Goal: Complete application form: Complete application form

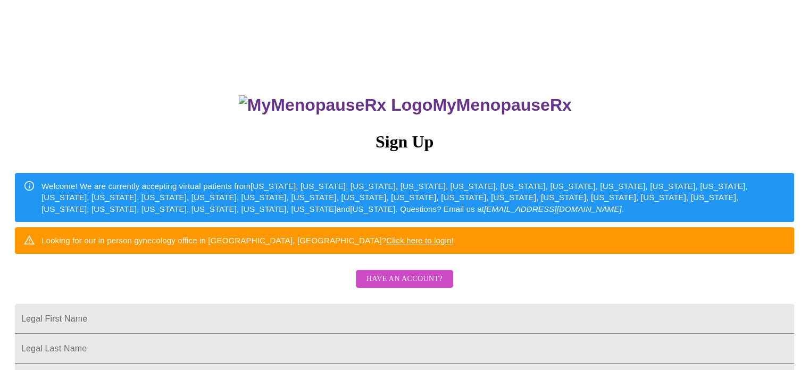
click at [392, 286] on span "Have an account?" at bounding box center [405, 278] width 76 height 13
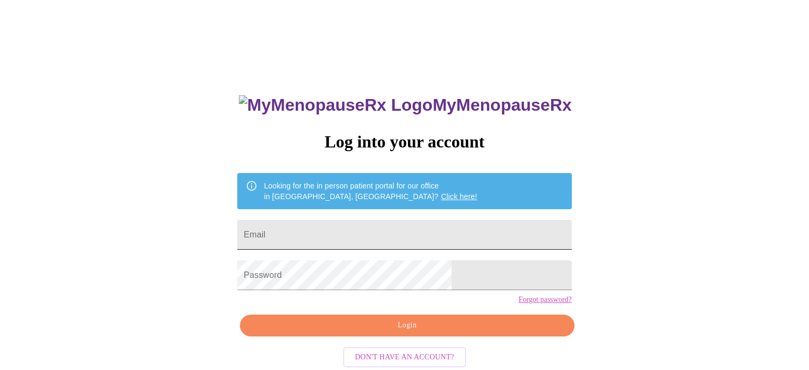
click at [404, 230] on input "Email" at bounding box center [404, 235] width 334 height 30
type input "[EMAIL_ADDRESS][DOMAIN_NAME]"
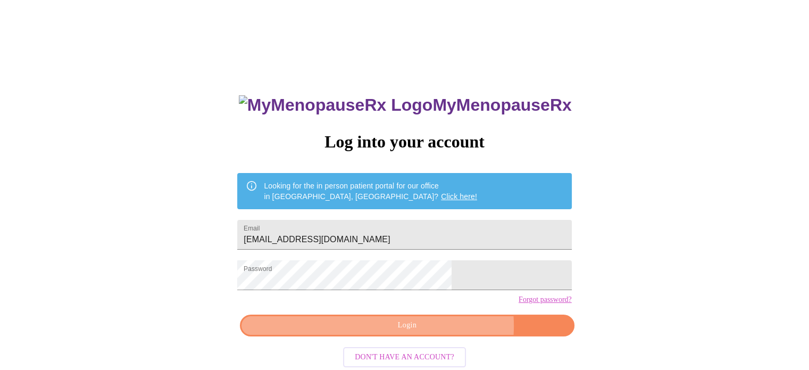
click at [437, 332] on span "Login" at bounding box center [407, 325] width 310 height 13
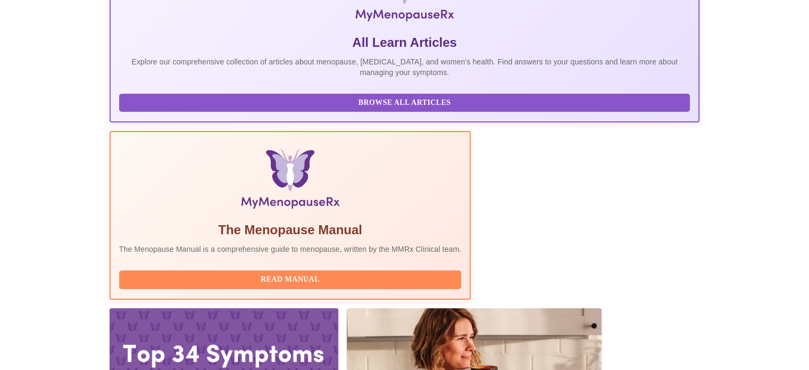
scroll to position [211, 0]
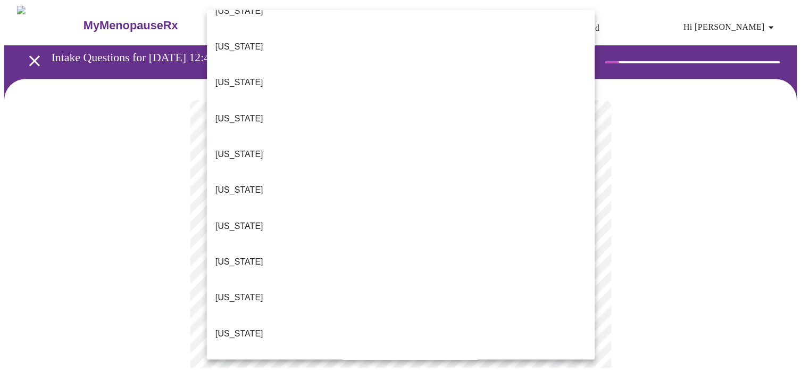
scroll to position [354, 0]
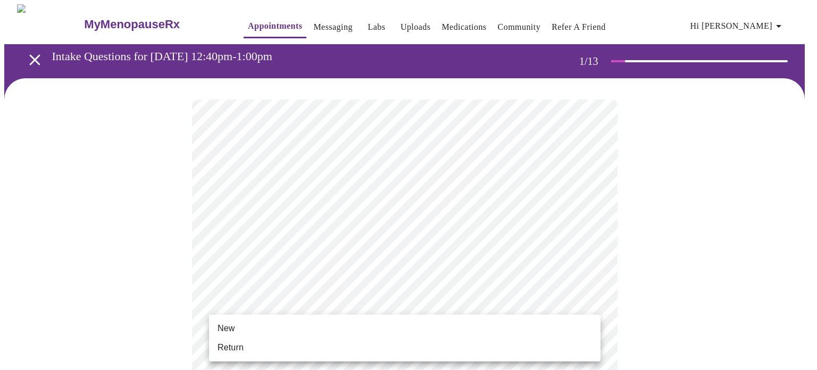
click at [491, 327] on li "New" at bounding box center [405, 328] width 392 height 19
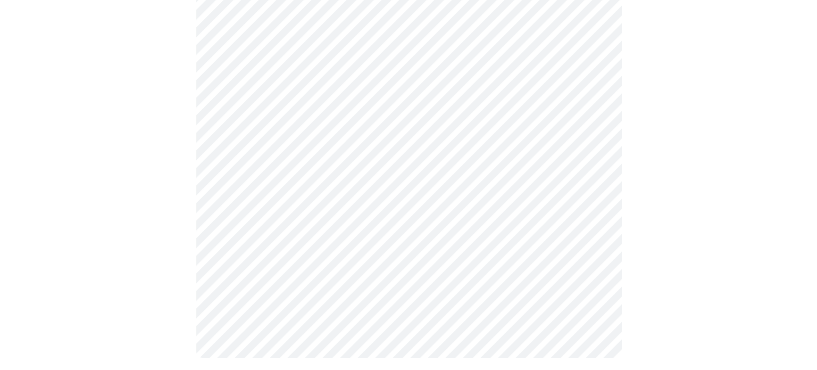
scroll to position [586, 0]
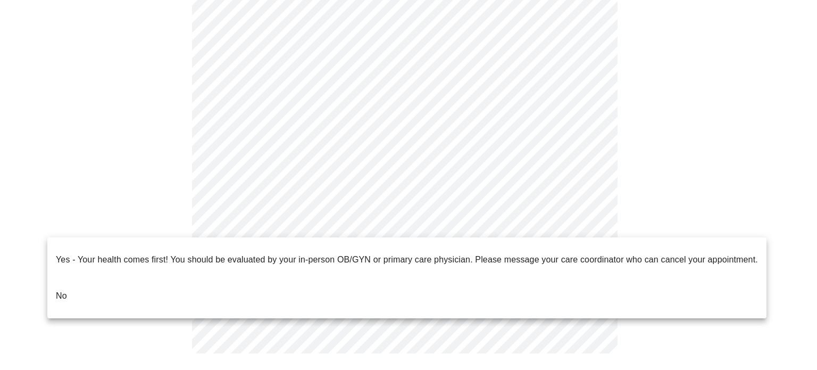
click at [283, 288] on li "No" at bounding box center [406, 296] width 719 height 36
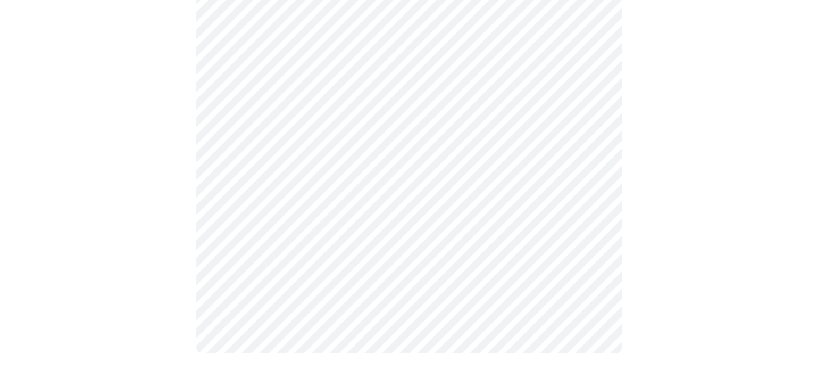
scroll to position [0, 0]
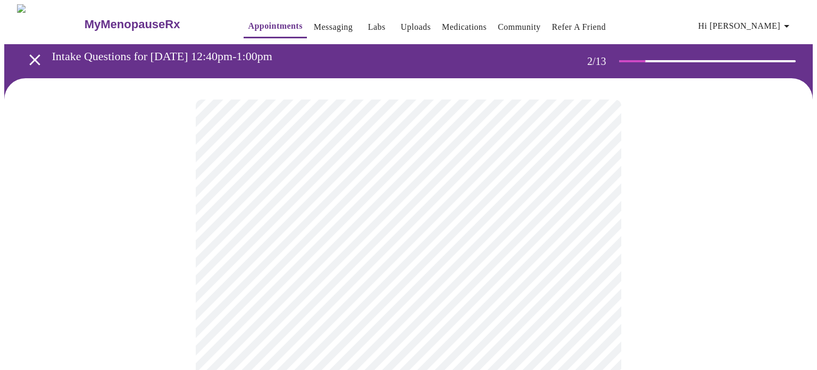
click at [589, 218] on body "MyMenopauseRx Appointments Messaging Labs Uploads Medications Community Refer a…" at bounding box center [408, 323] width 809 height 639
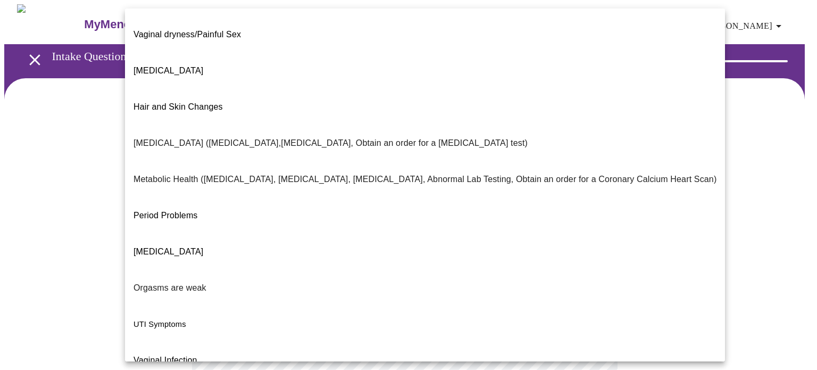
scroll to position [181, 0]
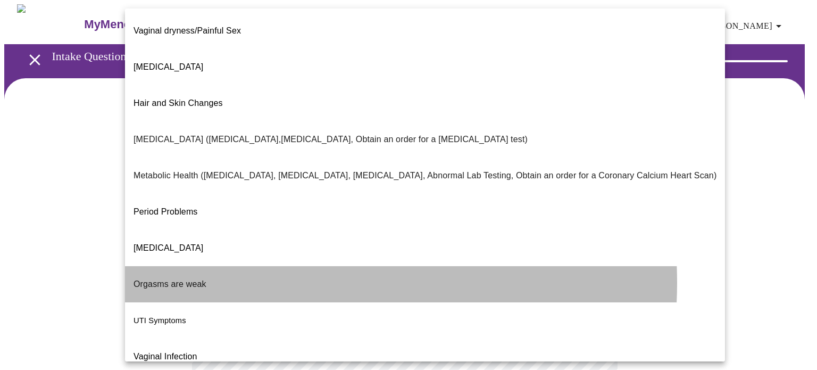
click at [264, 266] on li "Orgasms are weak" at bounding box center [425, 284] width 600 height 36
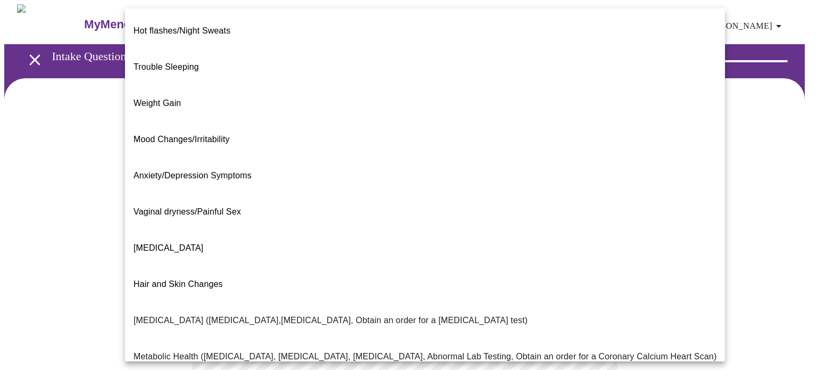
click at [592, 226] on body "MyMenopauseRx Appointments Messaging Labs Uploads Medications Community Refer a…" at bounding box center [408, 320] width 809 height 633
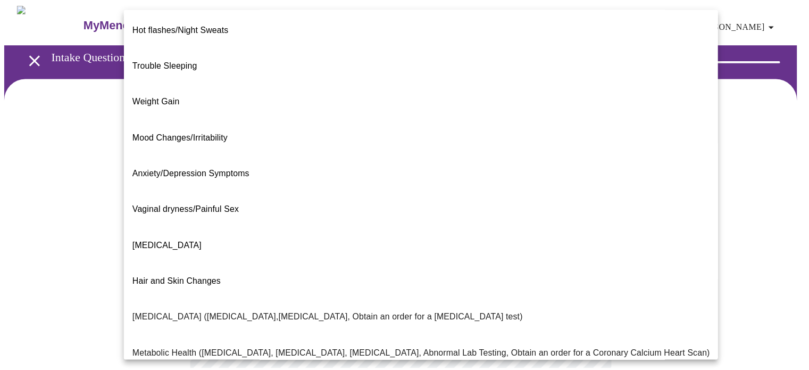
scroll to position [0, 0]
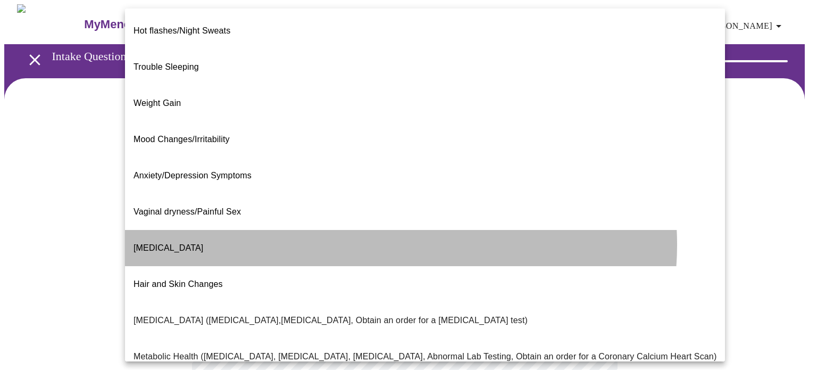
click at [388, 230] on li "[MEDICAL_DATA]" at bounding box center [425, 248] width 600 height 36
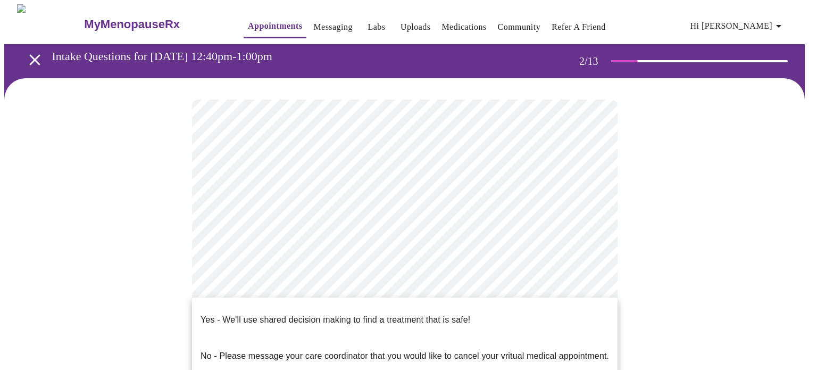
click at [598, 331] on body "MyMenopauseRx Appointments Messaging Labs Uploads Medications Community Refer a…" at bounding box center [408, 320] width 809 height 633
click at [584, 322] on li "Yes - We'll use shared decision making to find a treatment that is safe!" at bounding box center [405, 320] width 426 height 36
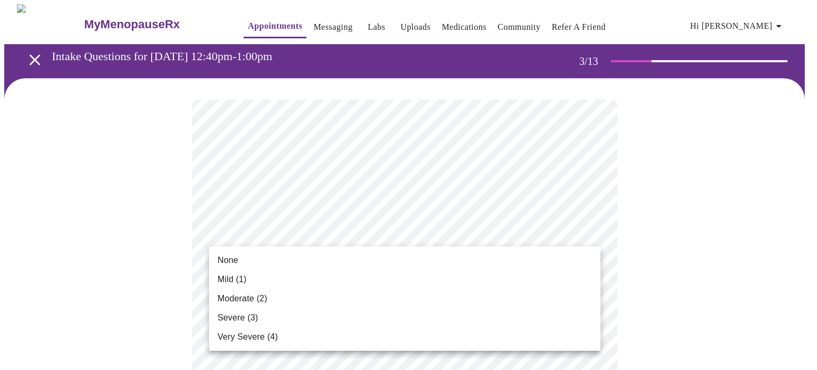
click at [539, 262] on li "None" at bounding box center [405, 260] width 392 height 19
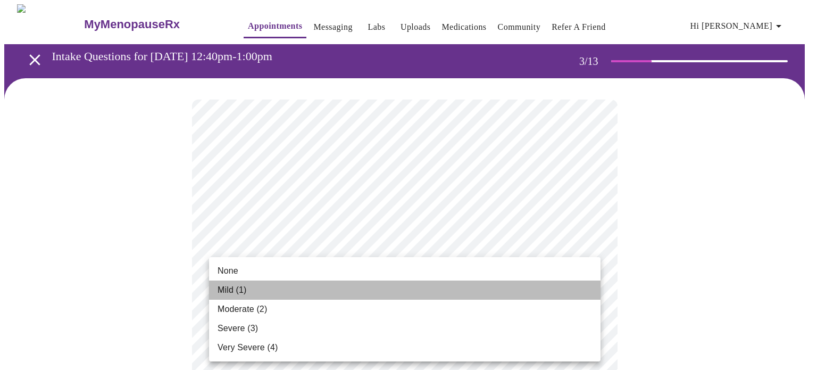
click at [526, 289] on li "Mild (1)" at bounding box center [405, 289] width 392 height 19
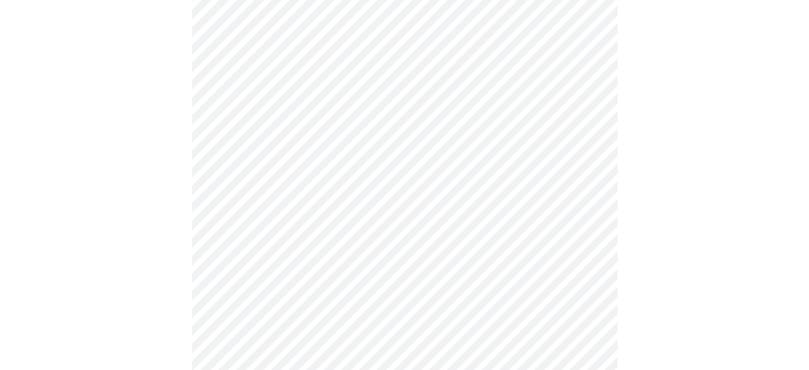
scroll to position [241, 0]
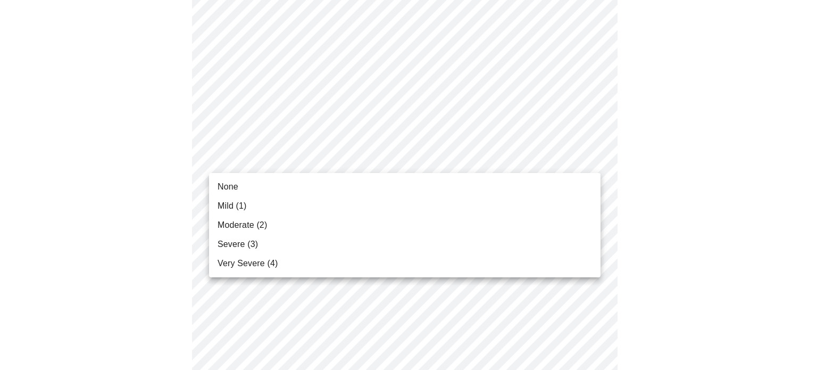
click at [503, 226] on li "Moderate (2)" at bounding box center [405, 224] width 392 height 19
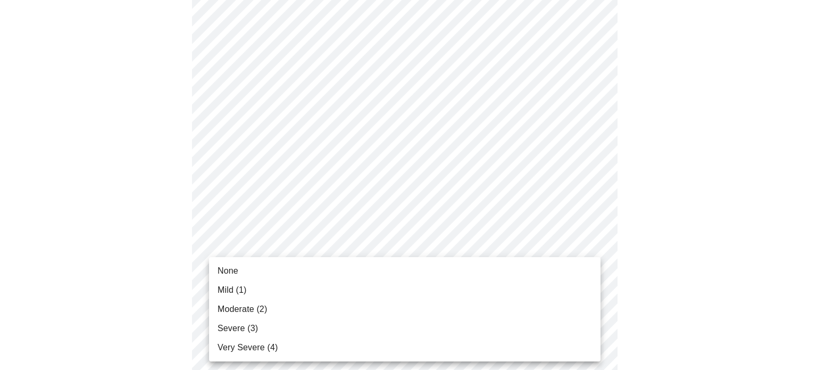
click at [539, 310] on li "Moderate (2)" at bounding box center [405, 309] width 392 height 19
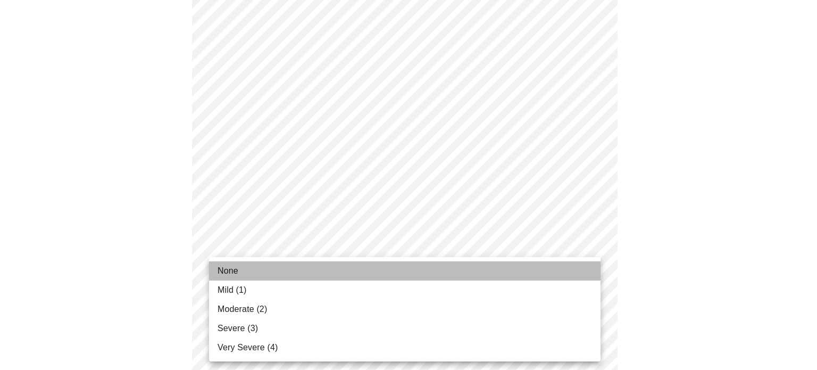
click at [525, 276] on li "None" at bounding box center [405, 270] width 392 height 19
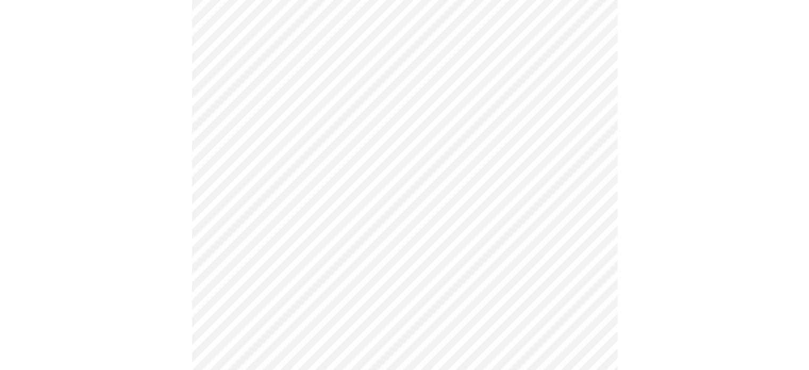
scroll to position [447, 0]
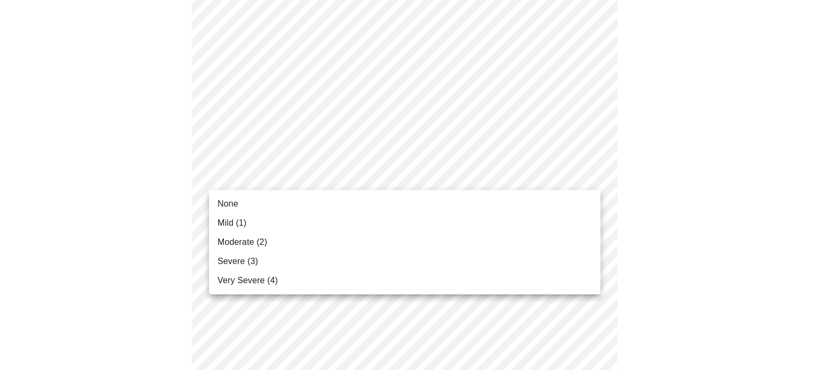
click at [592, 177] on body "MyMenopauseRx Appointments Messaging Labs Uploads Medications Community Refer a…" at bounding box center [408, 227] width 809 height 1340
click at [555, 203] on li "None" at bounding box center [405, 203] width 392 height 19
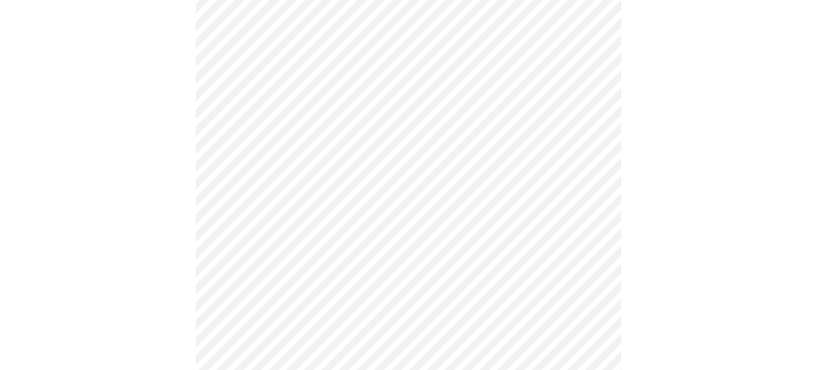
click at [591, 258] on body "MyMenopauseRx Appointments Messaging Labs Uploads Medications Community Refer a…" at bounding box center [408, 219] width 809 height 1325
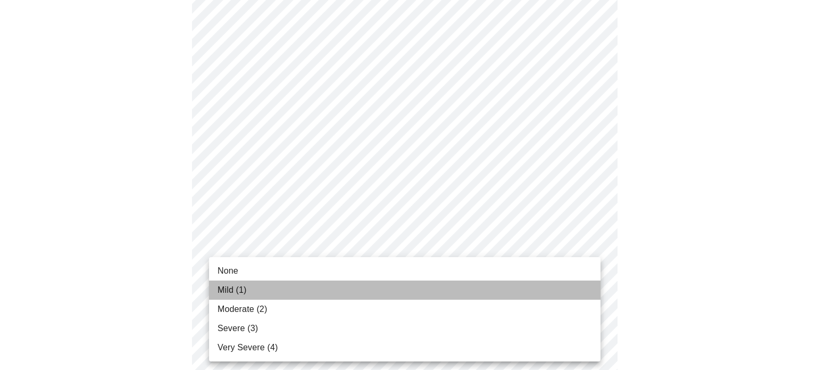
click at [536, 295] on li "Mild (1)" at bounding box center [405, 289] width 392 height 19
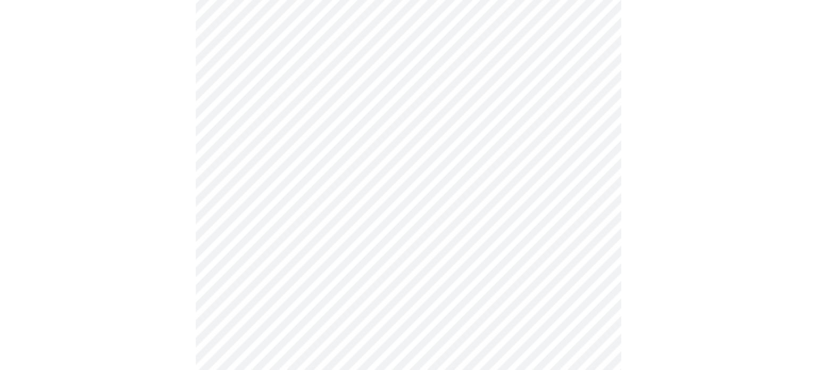
click at [592, 343] on body "MyMenopauseRx Appointments Messaging Labs Uploads Medications Community Refer a…" at bounding box center [408, 212] width 809 height 1310
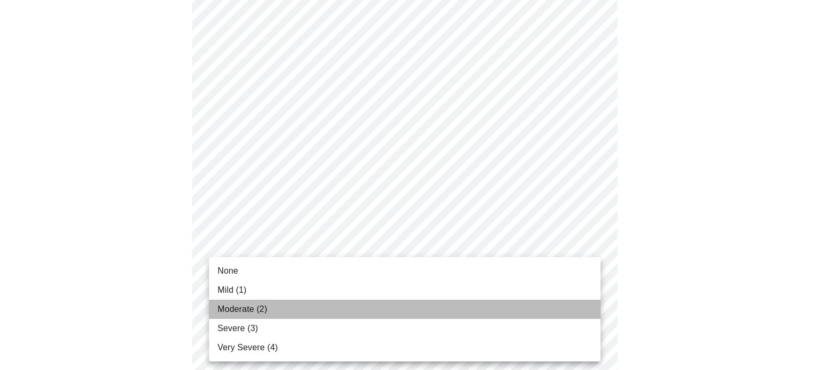
click at [529, 314] on li "Moderate (2)" at bounding box center [405, 309] width 392 height 19
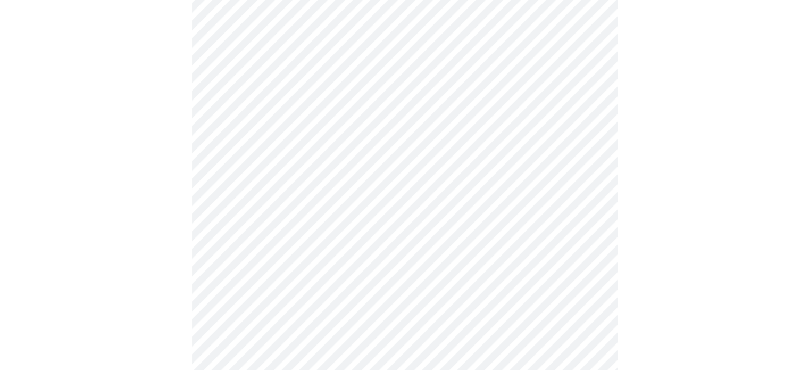
scroll to position [721, 0]
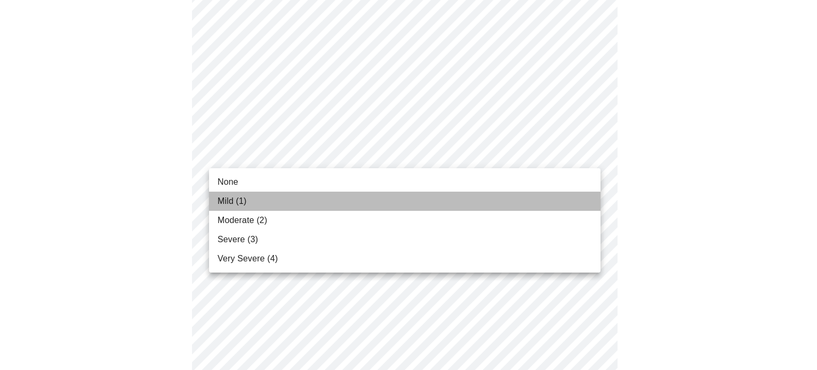
click at [511, 204] on li "Mild (1)" at bounding box center [405, 201] width 392 height 19
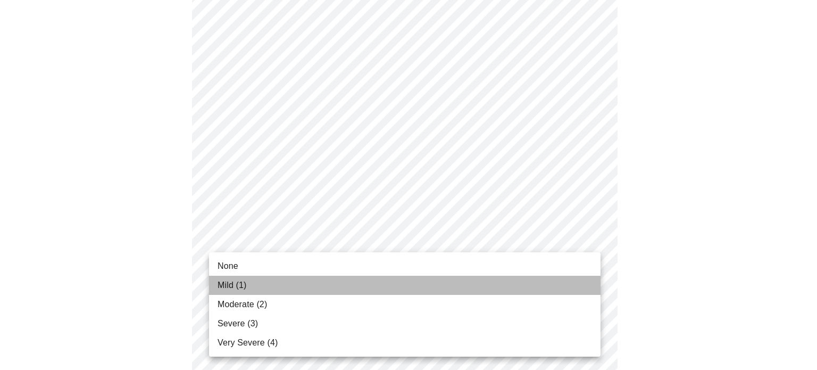
click at [521, 288] on li "Mild (1)" at bounding box center [405, 285] width 392 height 19
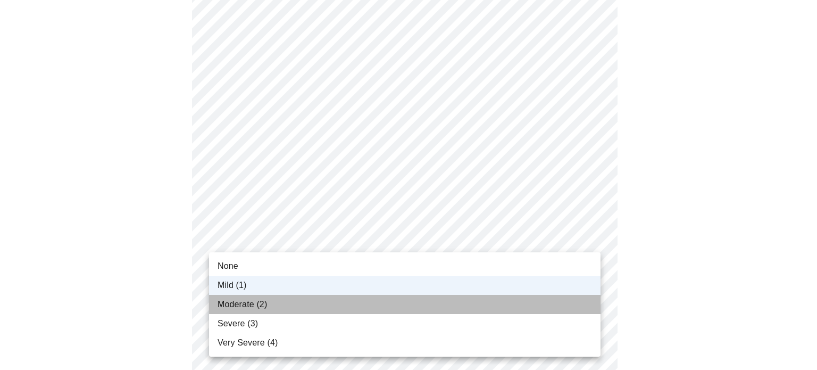
click at [525, 304] on li "Moderate (2)" at bounding box center [405, 304] width 392 height 19
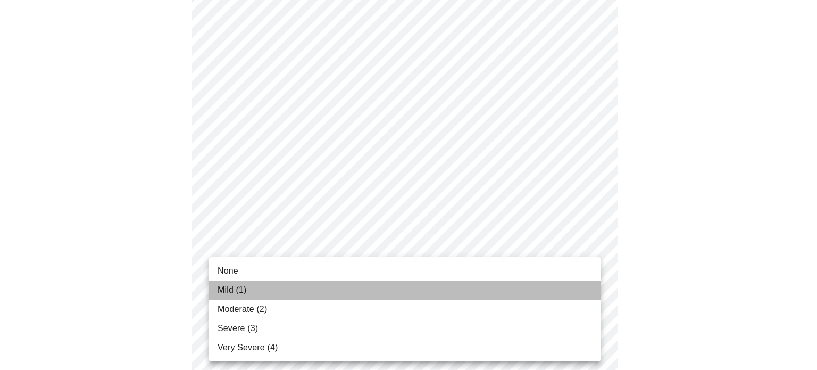
click at [521, 291] on li "Mild (1)" at bounding box center [405, 289] width 392 height 19
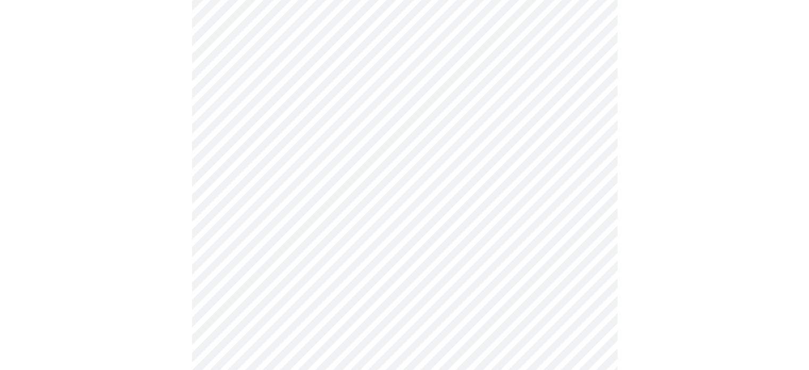
scroll to position [489, 0]
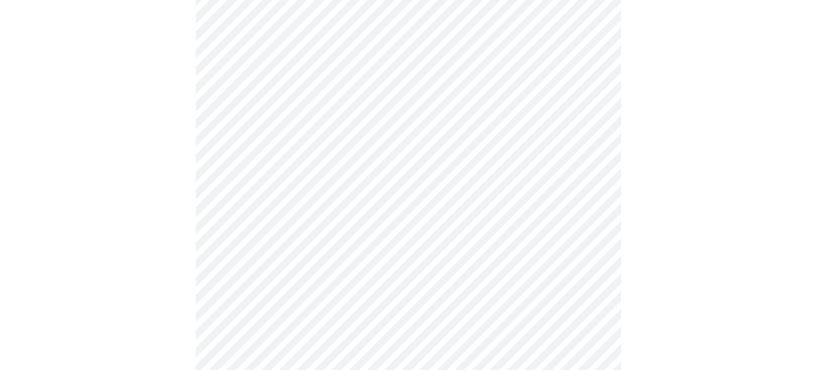
click at [592, 157] on body "MyMenopauseRx Appointments Messaging Labs Uploads Medications Community Refer a…" at bounding box center [408, 39] width 809 height 1049
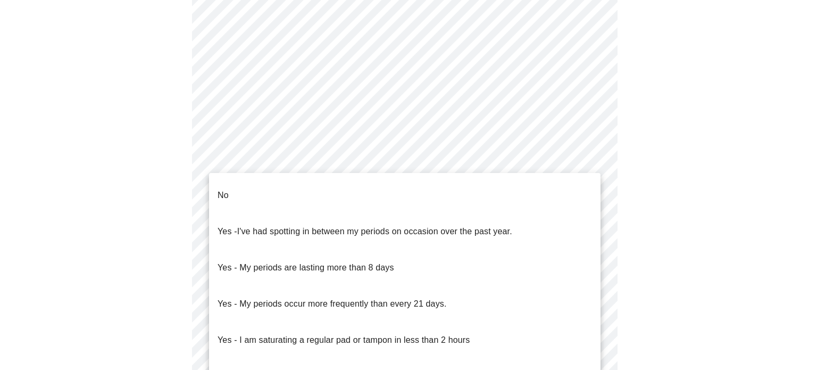
click at [535, 190] on li "No" at bounding box center [405, 195] width 392 height 36
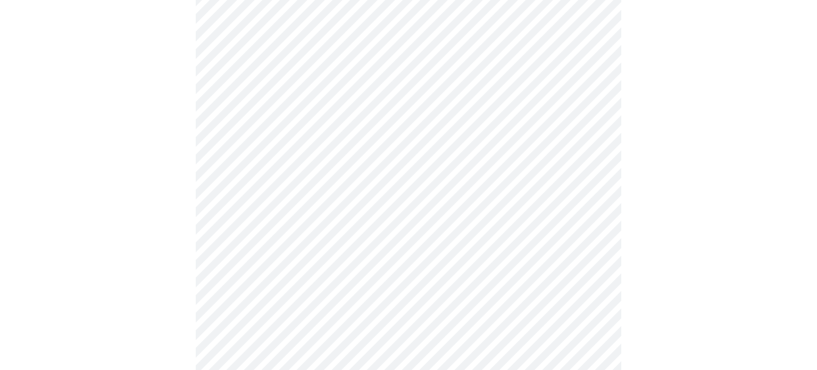
click at [592, 235] on body "MyMenopauseRx Appointments Messaging Labs Uploads Medications Community Refer a…" at bounding box center [408, 36] width 809 height 1043
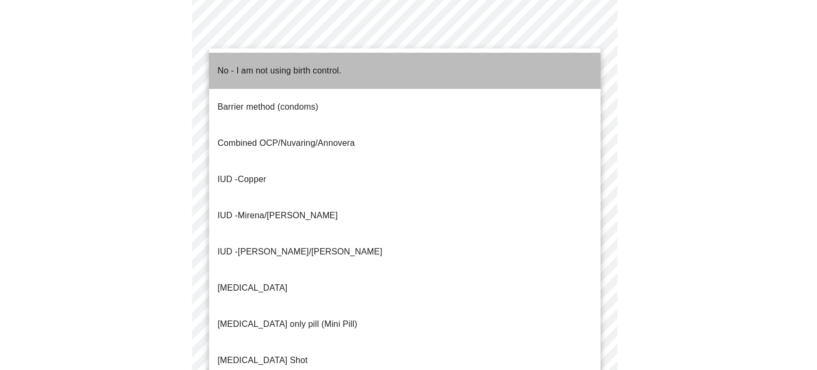
click at [479, 71] on li "No - I am not using birth control." at bounding box center [405, 71] width 392 height 36
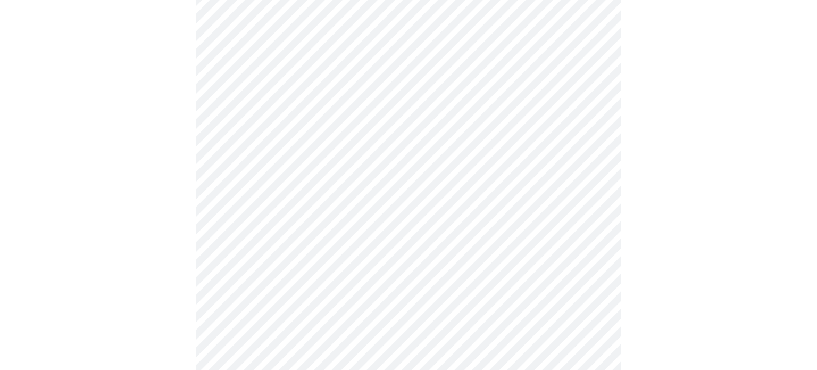
click at [592, 313] on body "MyMenopauseRx Appointments Messaging Labs Uploads Medications Community Refer a…" at bounding box center [408, 33] width 809 height 1036
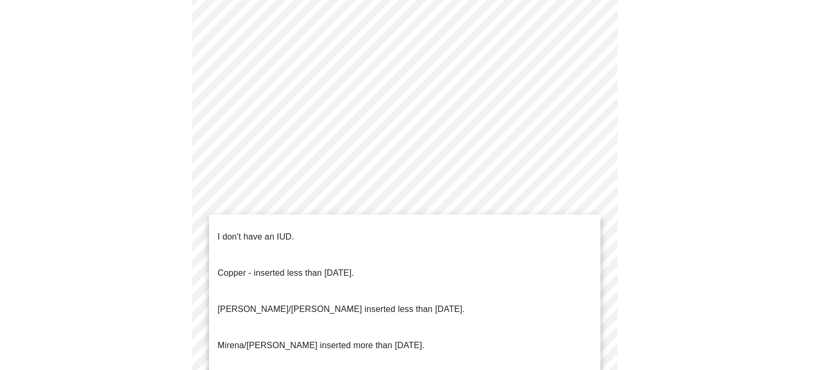
click at [522, 237] on li "I don't have an IUD." at bounding box center [405, 237] width 392 height 36
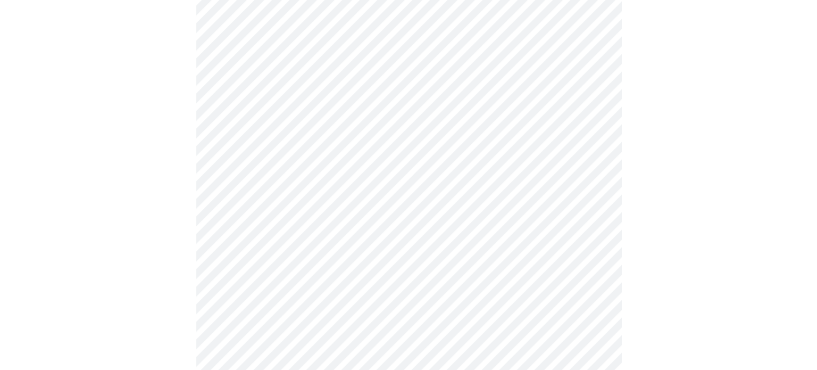
scroll to position [660, 0]
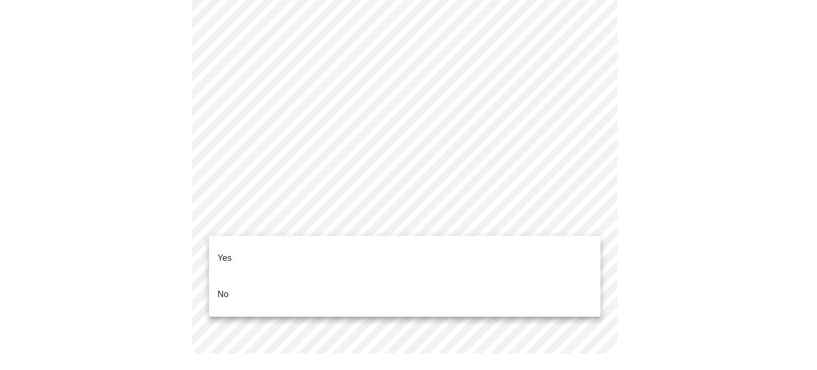
click at [539, 251] on li "Yes" at bounding box center [405, 258] width 392 height 36
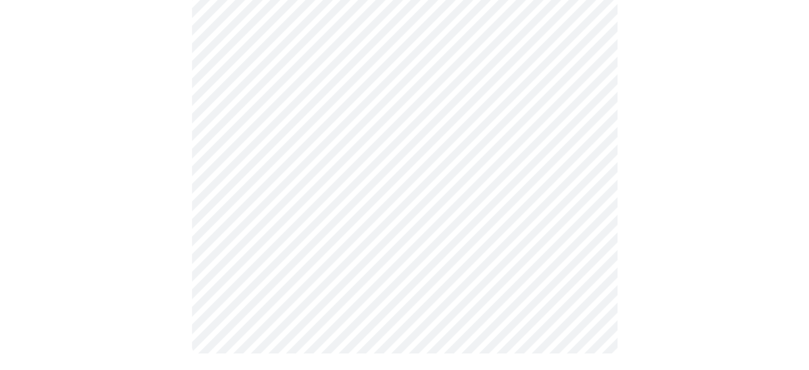
scroll to position [0, 0]
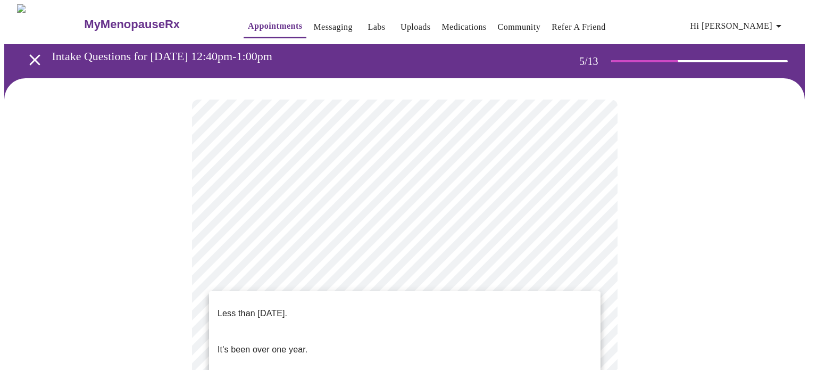
click at [466, 314] on li "Less than [DATE]." at bounding box center [405, 313] width 392 height 36
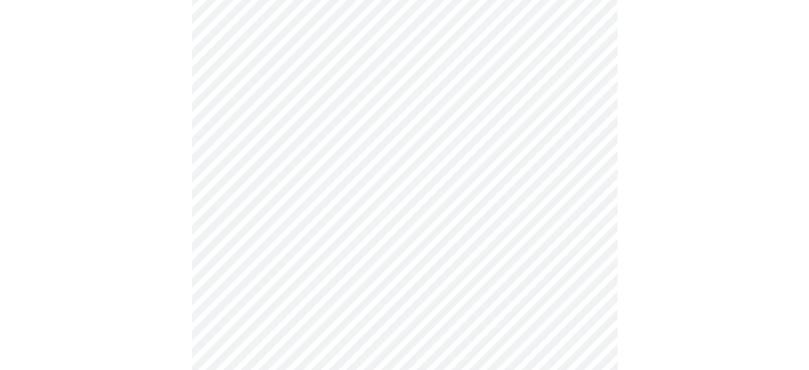
scroll to position [198, 0]
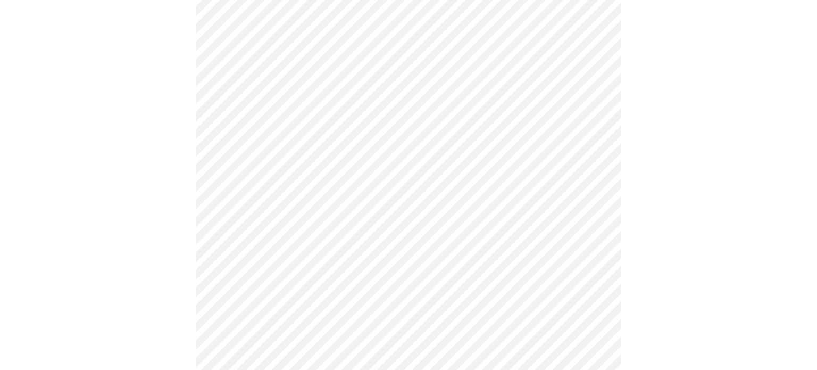
click at [588, 165] on body "MyMenopauseRx Appointments Messaging Labs Uploads Medications Community Refer a…" at bounding box center [408, 233] width 809 height 855
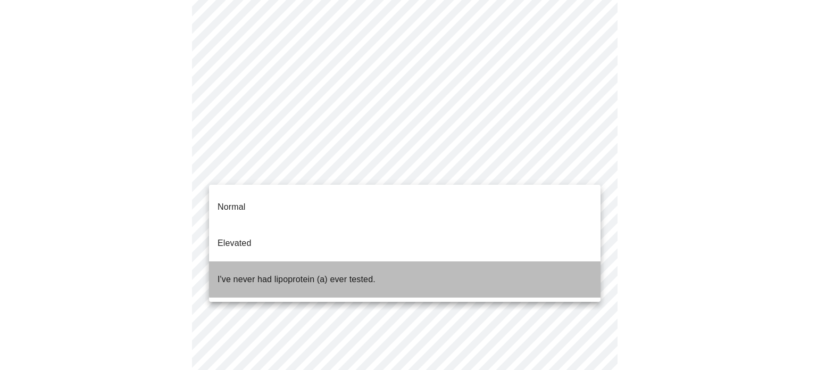
click at [454, 261] on li "I've never had lipoprotein (a) ever tested." at bounding box center [405, 279] width 392 height 36
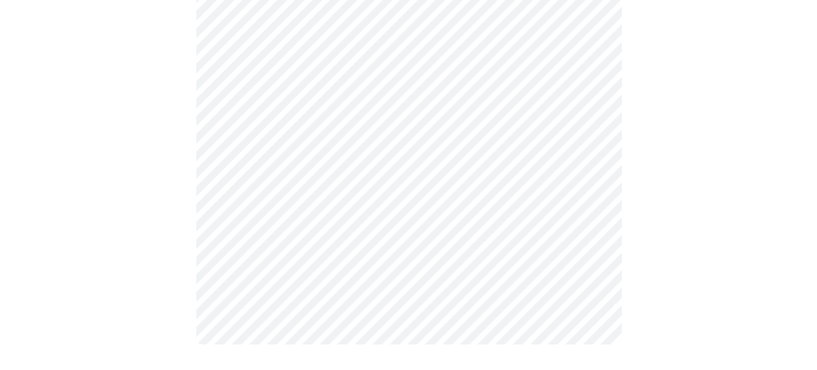
scroll to position [0, 0]
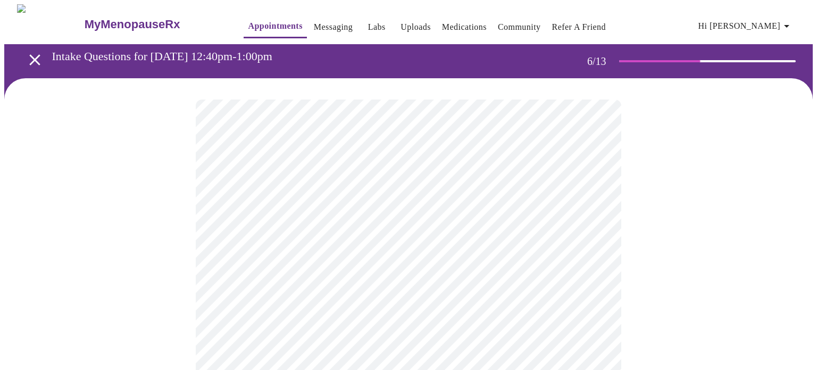
click at [588, 306] on body "MyMenopauseRx Appointments Messaging Labs Uploads Medications Community Refer a…" at bounding box center [408, 288] width 809 height 568
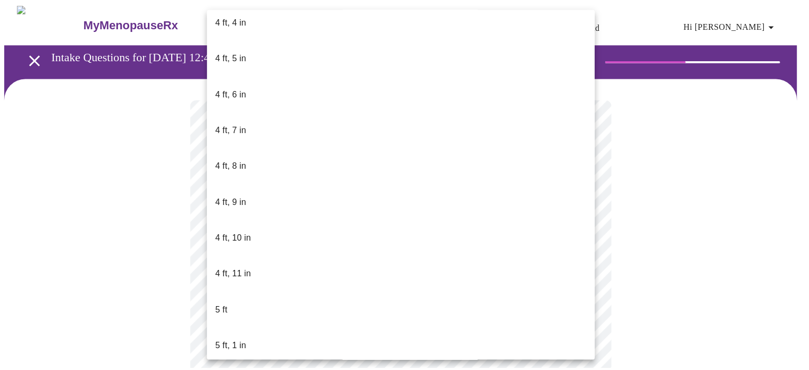
scroll to position [638, 0]
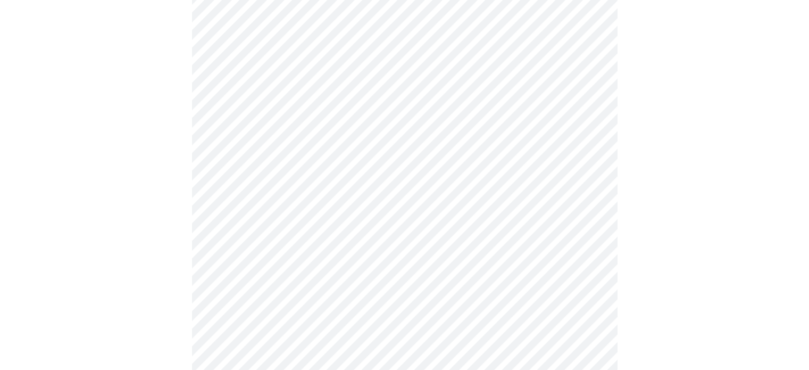
scroll to position [2788, 0]
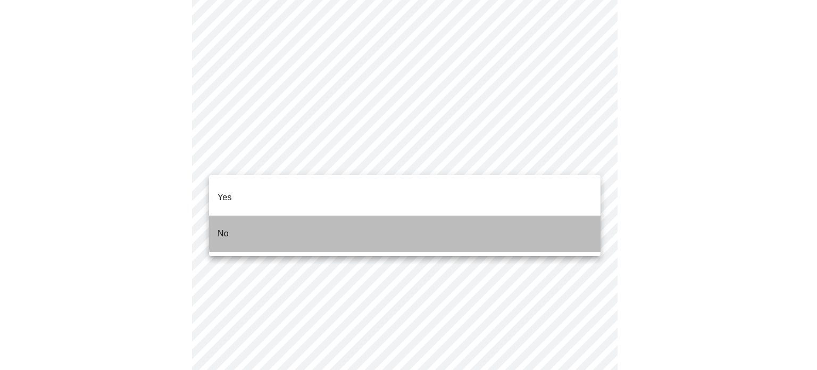
click at [520, 215] on li "No" at bounding box center [405, 233] width 392 height 36
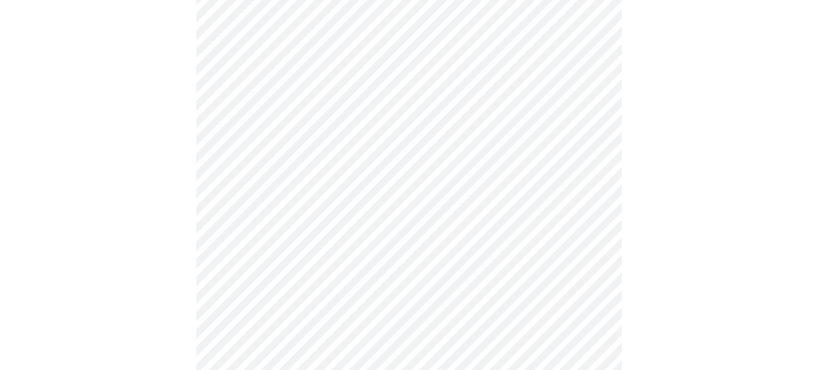
scroll to position [667, 0]
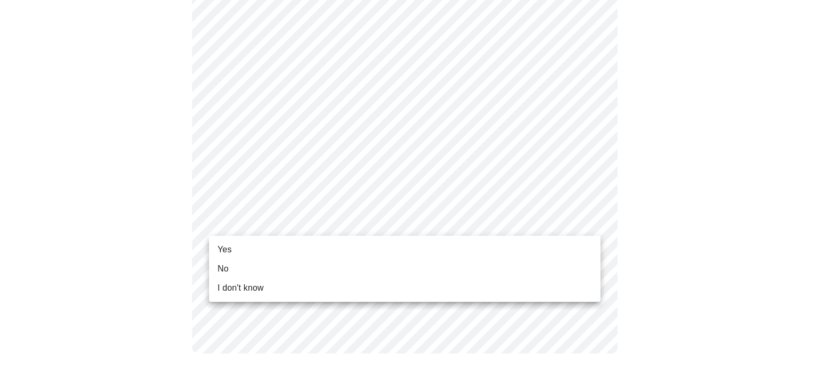
click at [554, 243] on li "Yes" at bounding box center [405, 249] width 392 height 19
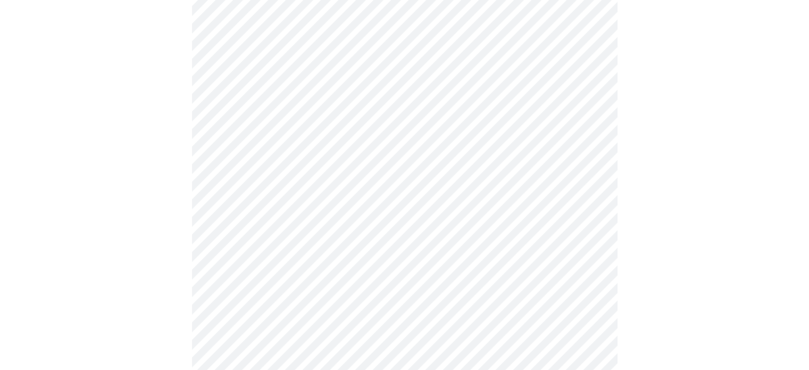
scroll to position [0, 0]
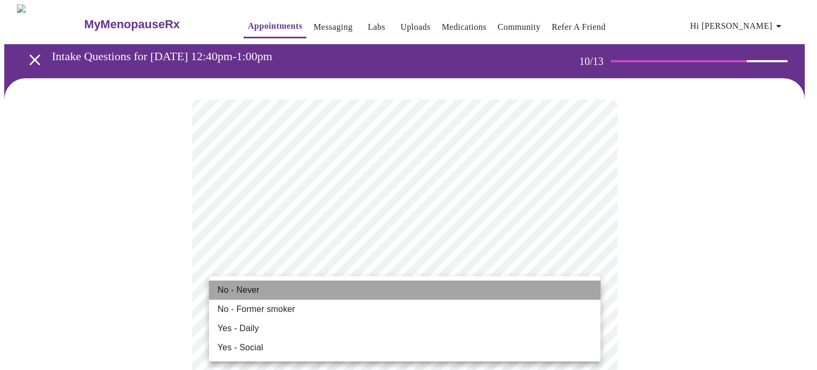
click at [508, 295] on li "No - Never" at bounding box center [405, 289] width 392 height 19
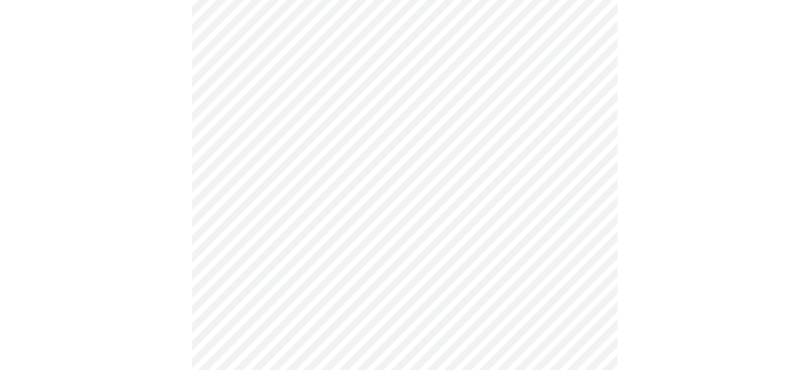
scroll to position [908, 0]
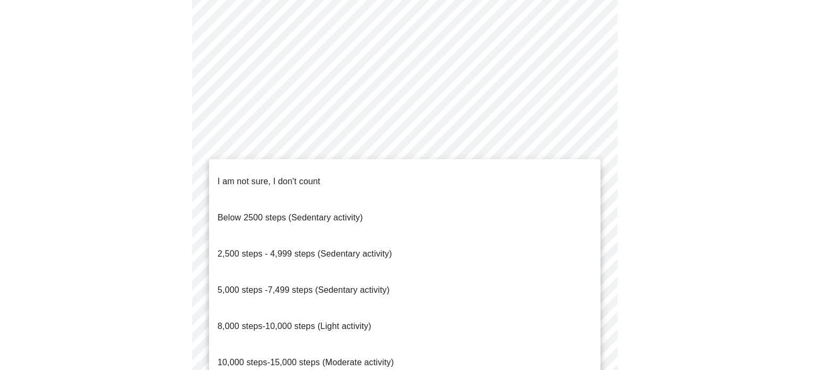
click at [441, 308] on li "8,000 steps-10,000 steps (Light activity)" at bounding box center [405, 326] width 392 height 36
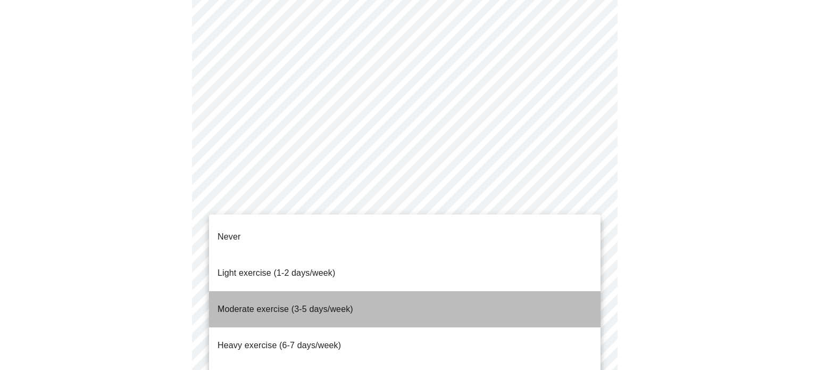
click at [462, 291] on li "Moderate exercise (3-5 days/week)" at bounding box center [405, 309] width 392 height 36
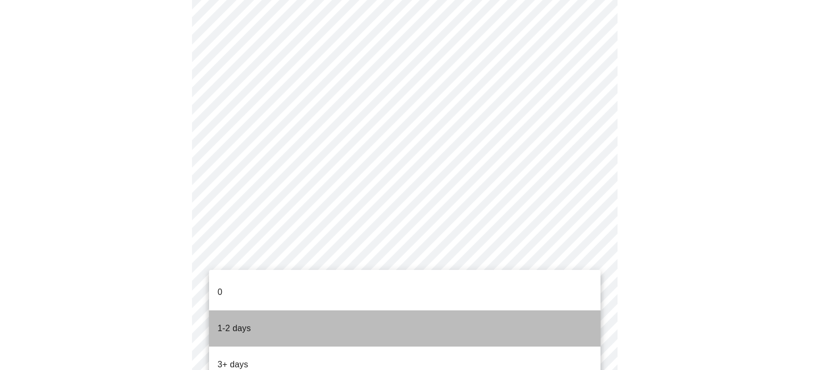
click at [543, 322] on li "1-2 days" at bounding box center [405, 328] width 392 height 36
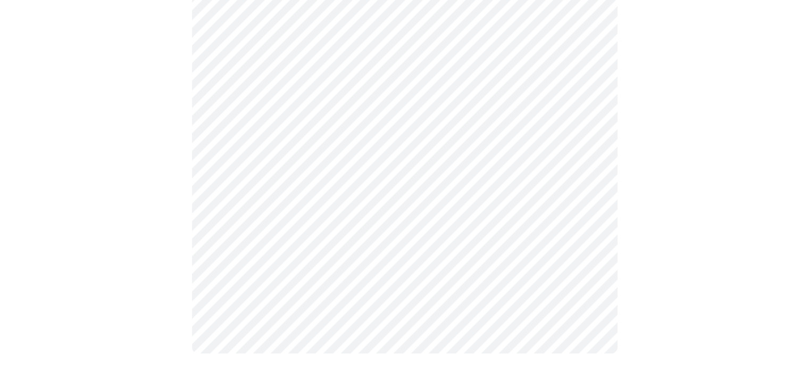
scroll to position [0, 0]
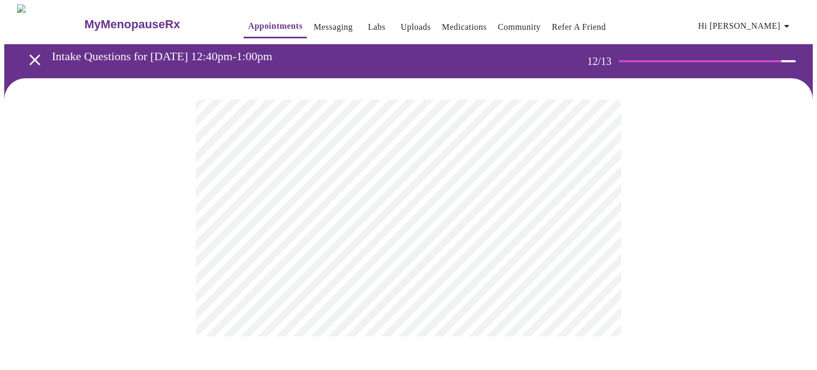
click at [596, 217] on body "MyMenopauseRx Appointments Messaging Labs Uploads Medications Community Refer a…" at bounding box center [408, 180] width 809 height 353
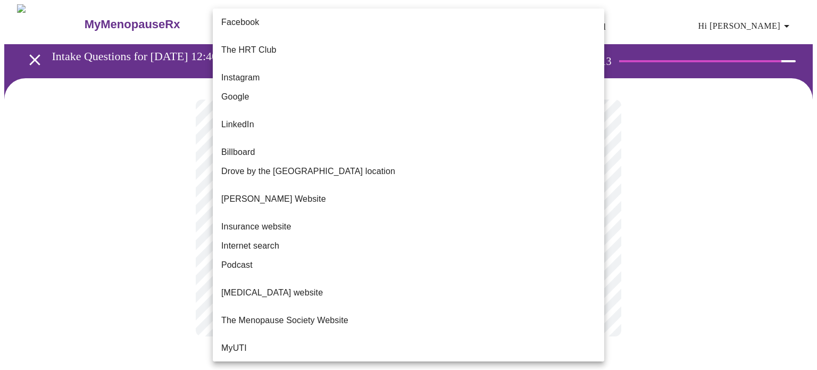
click at [329, 236] on li "Internet search" at bounding box center [409, 245] width 392 height 19
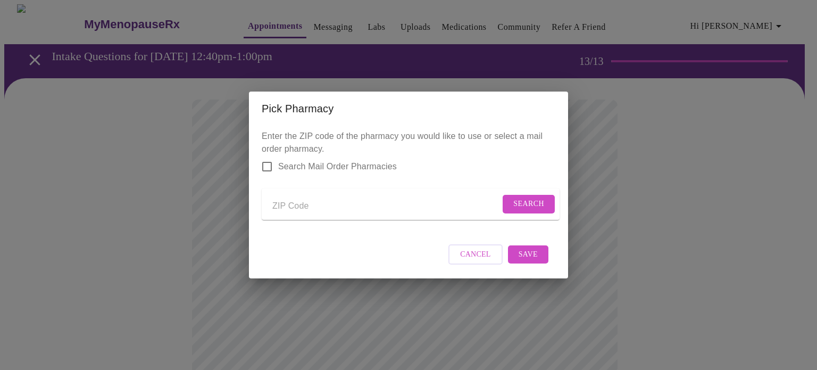
click at [285, 203] on input "Send a message to your care team" at bounding box center [386, 205] width 228 height 17
type input "49505"
click at [506, 195] on button "Search" at bounding box center [529, 204] width 52 height 19
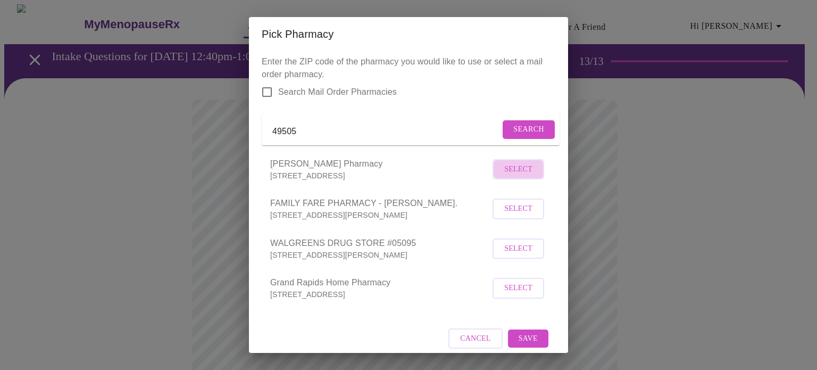
click at [504, 176] on span "Select" at bounding box center [518, 169] width 28 height 13
click at [506, 254] on span "Select" at bounding box center [518, 246] width 28 height 13
click at [524, 344] on span "Save" at bounding box center [528, 336] width 19 height 13
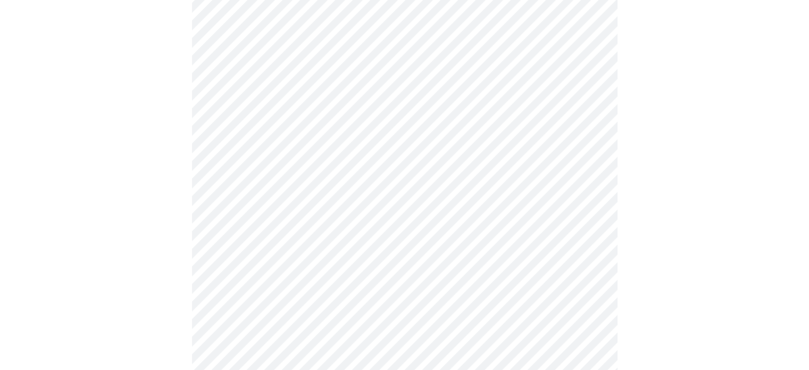
scroll to position [234, 0]
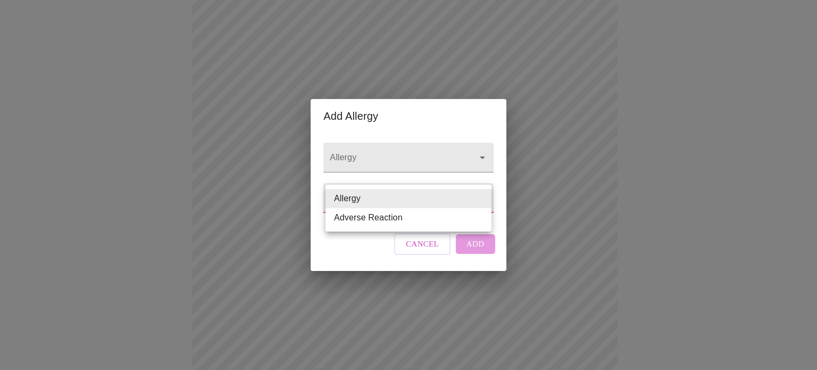
click at [484, 197] on body "MyMenopauseRx Appointments Messaging Labs Uploads Medications Community Refer a…" at bounding box center [408, 169] width 809 height 799
click at [458, 202] on li "Allergy" at bounding box center [409, 198] width 166 height 19
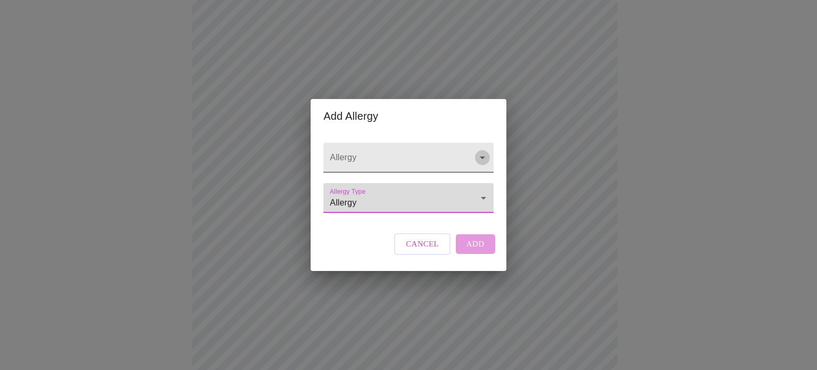
click at [479, 153] on icon "Open" at bounding box center [482, 157] width 13 height 13
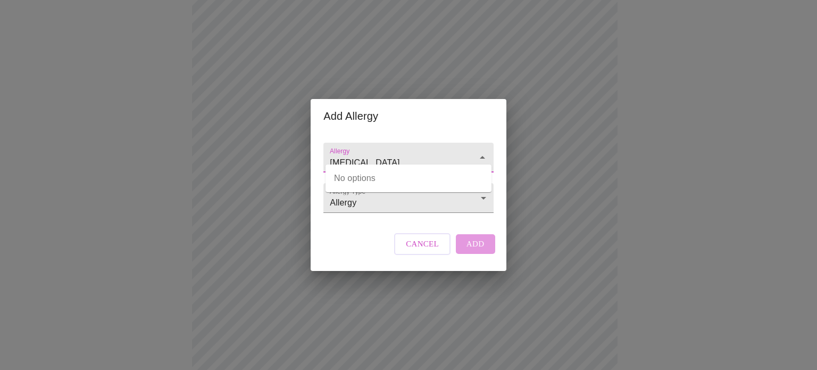
type input "[MEDICAL_DATA]"
click at [466, 253] on div "Cancel Add" at bounding box center [445, 244] width 106 height 32
click at [470, 253] on div "Cancel Add" at bounding box center [445, 244] width 106 height 32
click at [558, 198] on div "Add Allergy Allergy Allergy Type Allergy Allergy Cancel Add" at bounding box center [408, 185] width 817 height 370
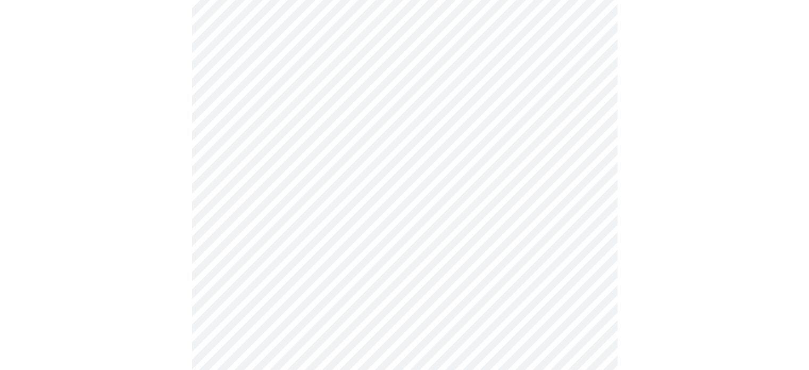
scroll to position [428, 0]
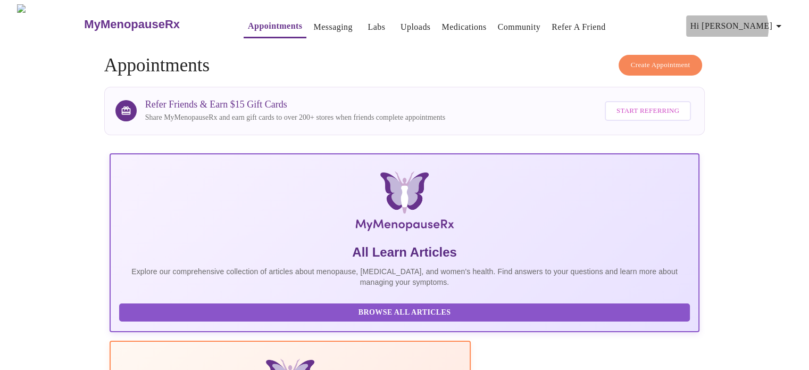
click at [783, 24] on icon "button" at bounding box center [779, 26] width 13 height 13
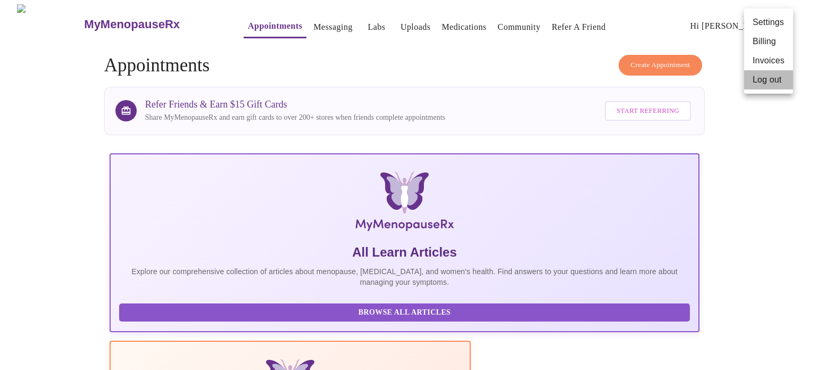
click at [760, 78] on li "Log out" at bounding box center [768, 79] width 49 height 19
